Goal: Task Accomplishment & Management: Manage account settings

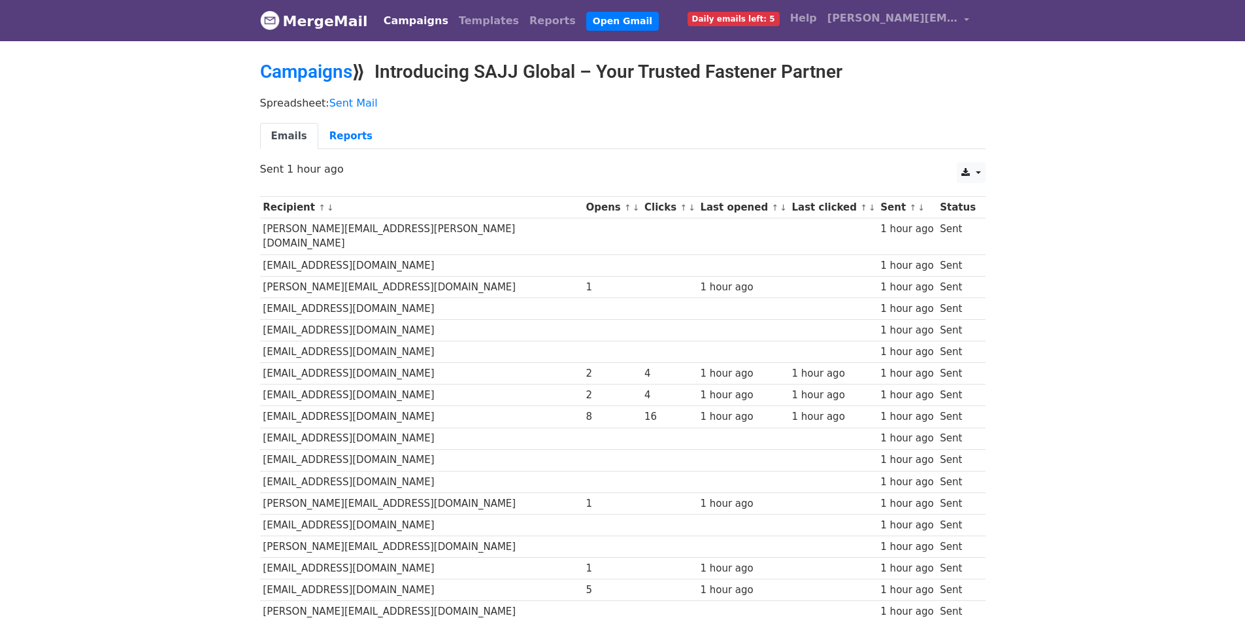
click at [329, 26] on link "MergeMail" at bounding box center [314, 20] width 108 height 27
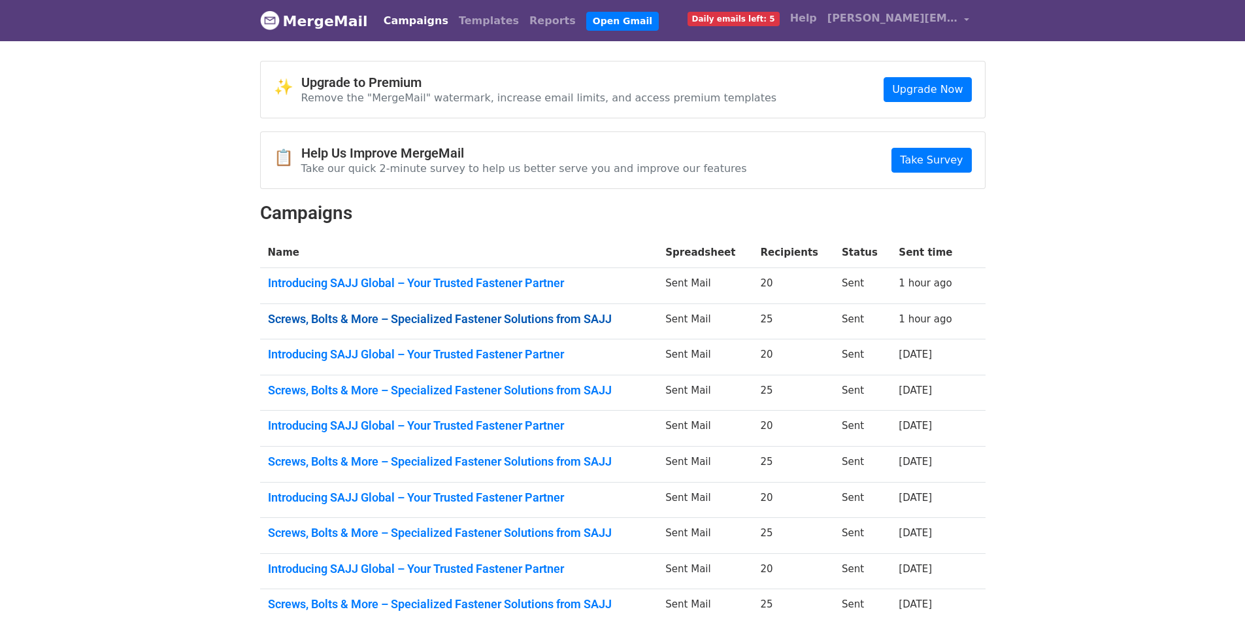
click at [482, 313] on link "Screws, Bolts & More – Specialized Fastener Solutions from SAJJ" at bounding box center [459, 319] width 382 height 14
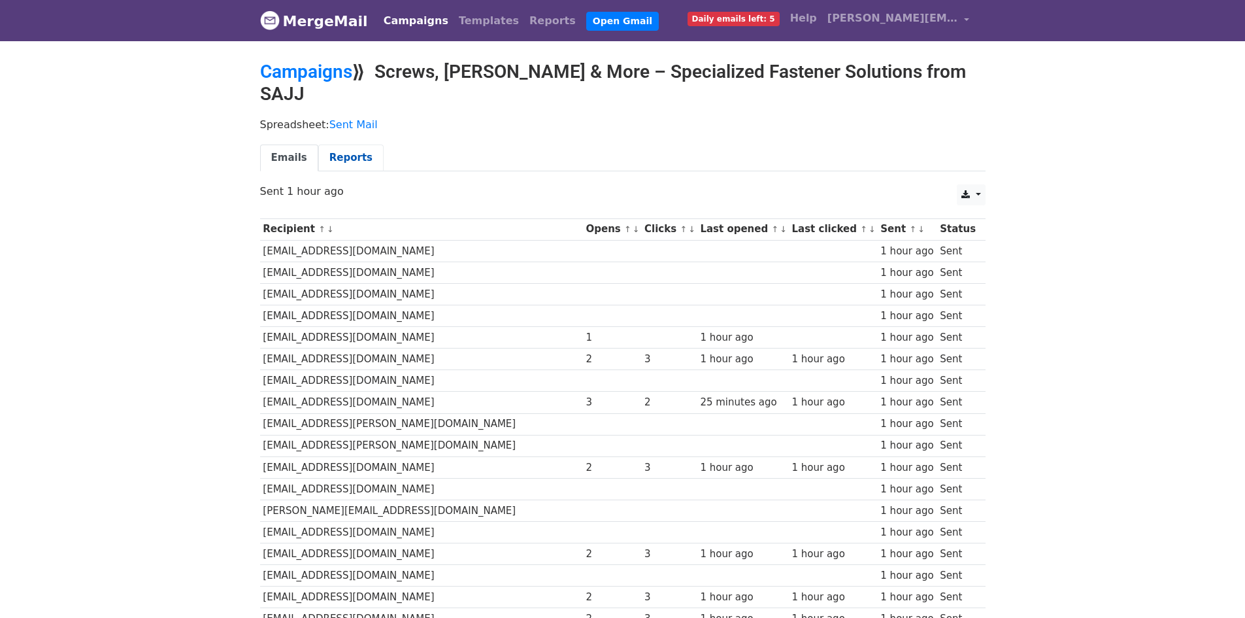
click at [318, 144] on link "Reports" at bounding box center [350, 157] width 65 height 27
